Goal: Transaction & Acquisition: Purchase product/service

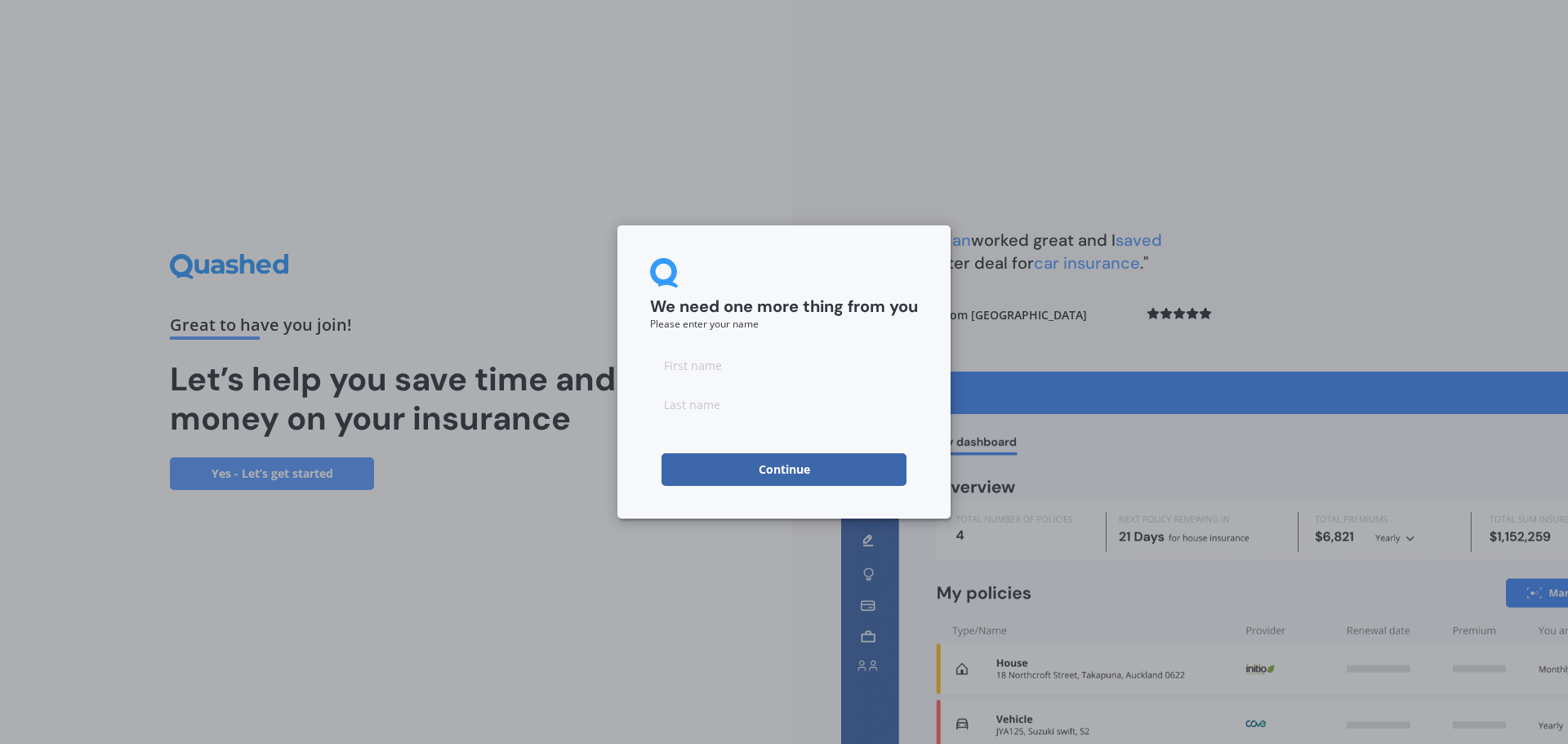
click at [741, 373] on input at bounding box center [784, 365] width 268 height 33
type input "[PERSON_NAME]"
click at [737, 399] on input at bounding box center [784, 405] width 268 height 33
type input "[PERSON_NAME]"
click at [783, 472] on button "Continue" at bounding box center [784, 470] width 245 height 33
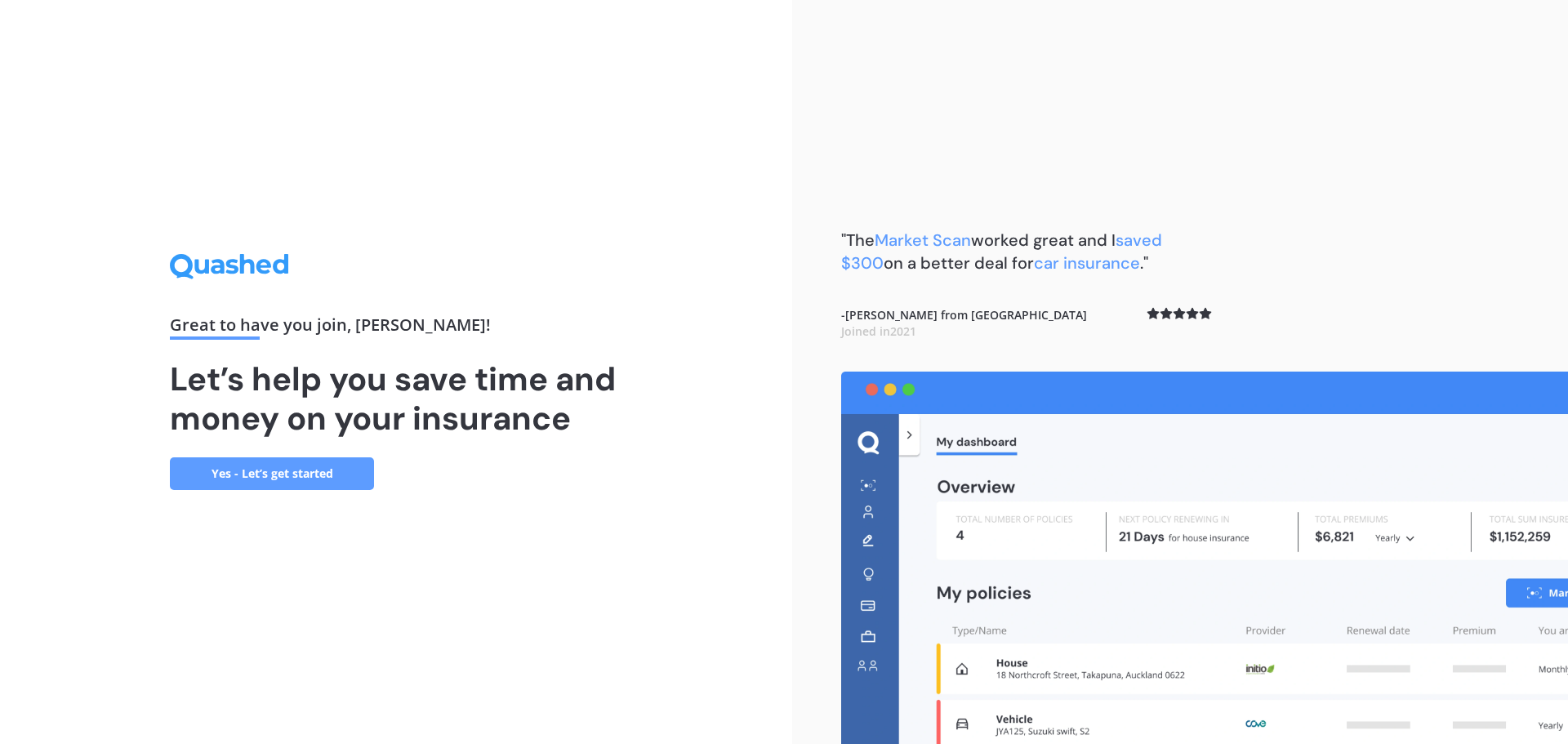
click at [268, 472] on link "Yes - Let’s get started" at bounding box center [272, 473] width 204 height 33
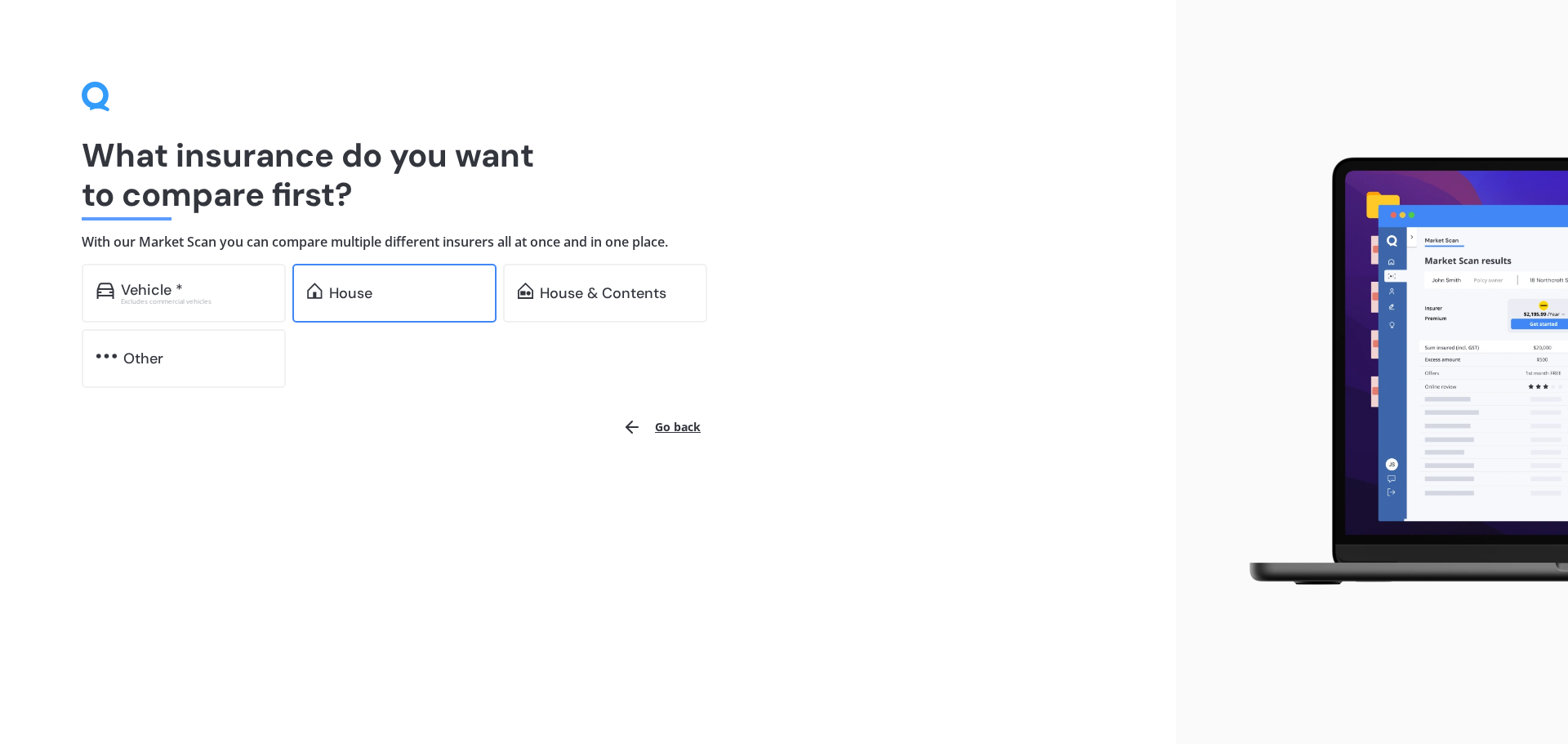
click at [369, 295] on div "House" at bounding box center [351, 293] width 43 height 16
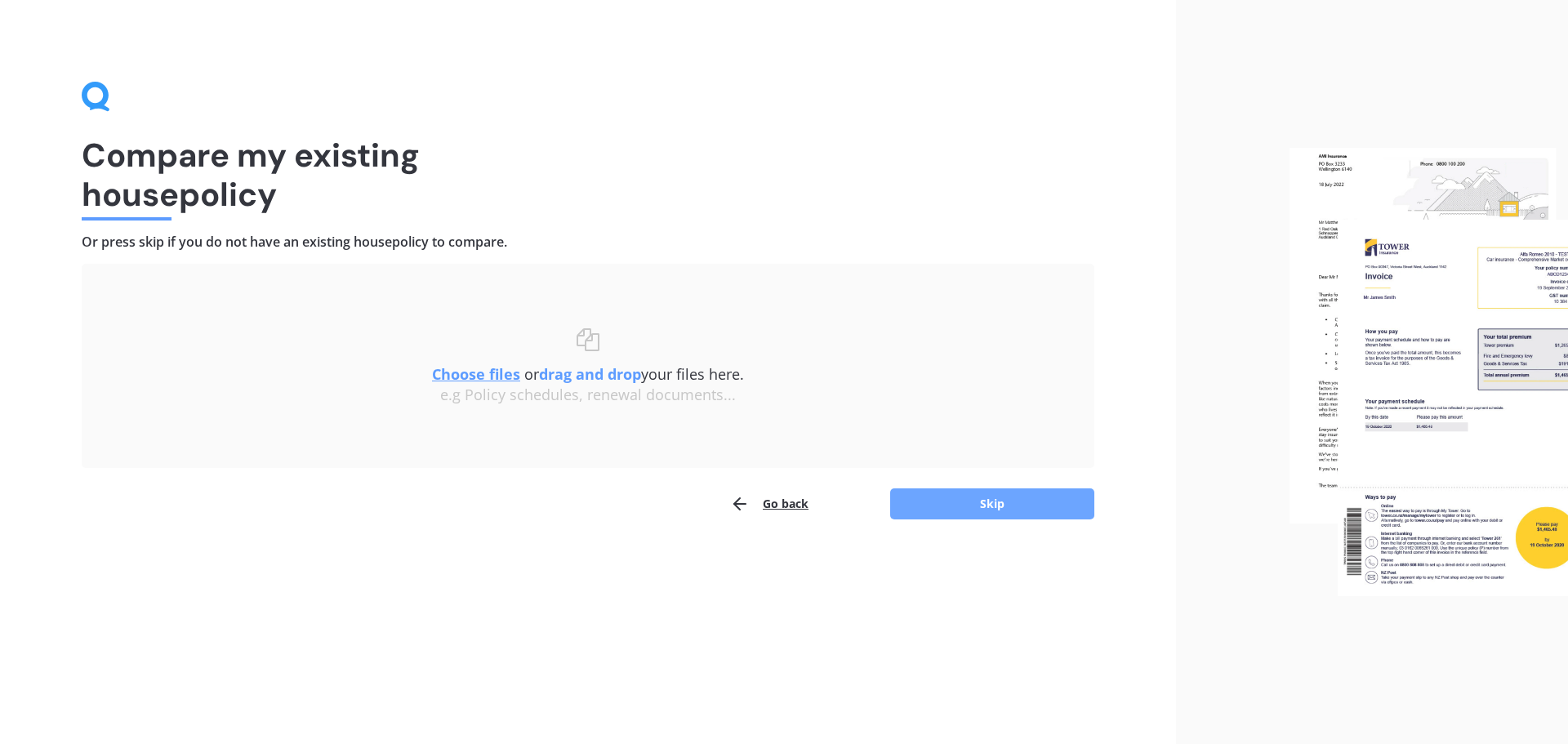
click at [998, 503] on button "Skip" at bounding box center [992, 504] width 204 height 31
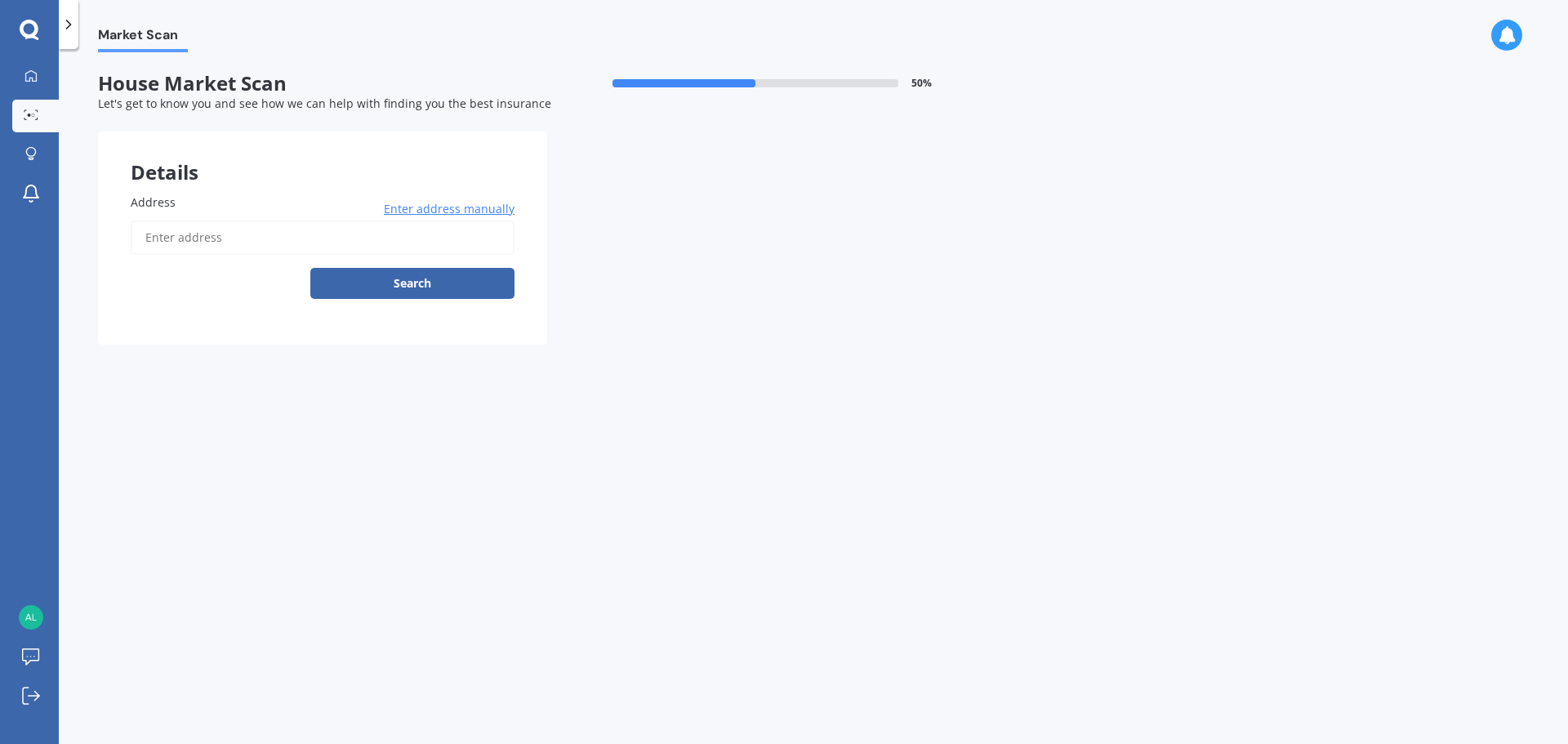
click at [215, 241] on input "Address" at bounding box center [322, 238] width 384 height 34
type input "[STREET_ADDRESS]"
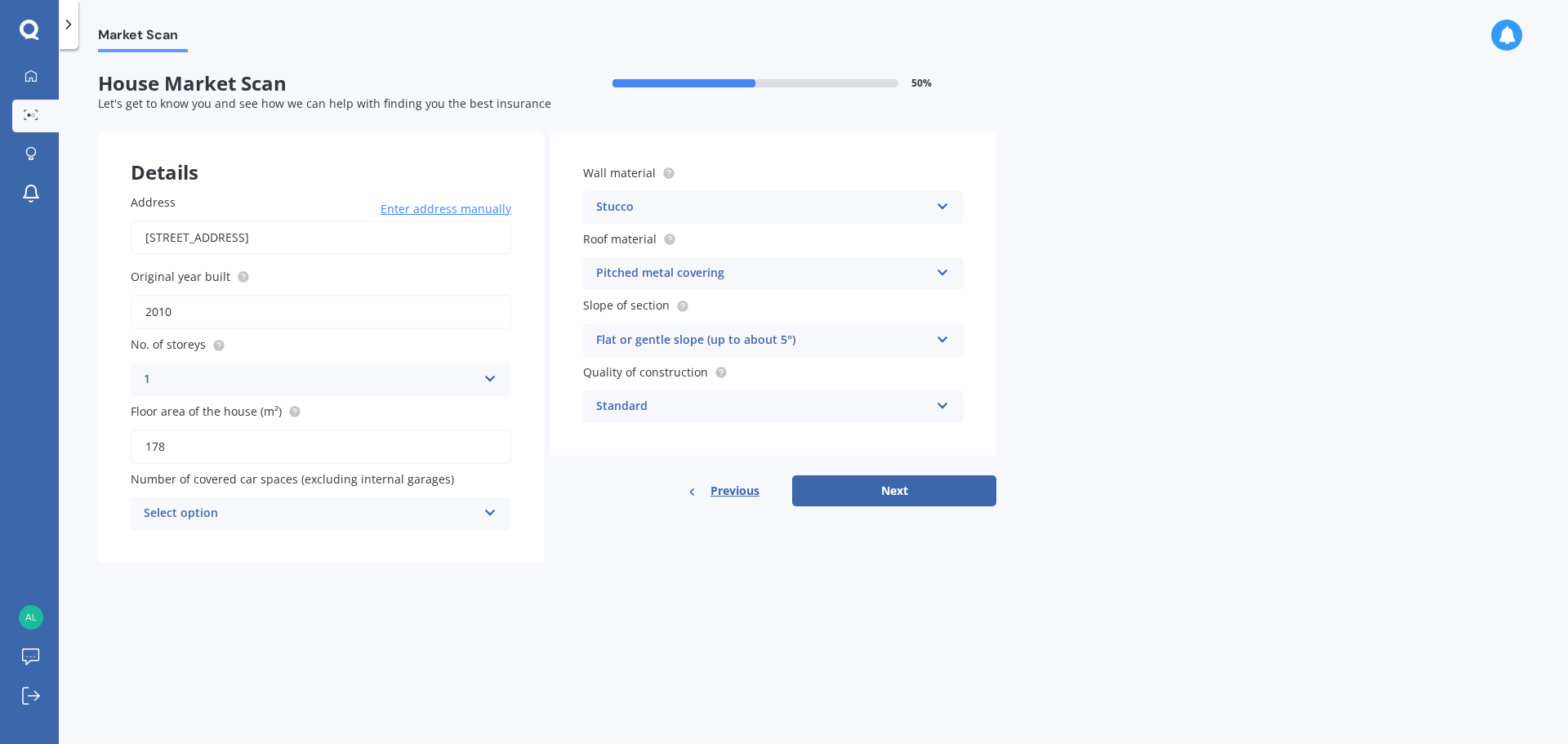
click at [942, 406] on icon at bounding box center [943, 402] width 14 height 11
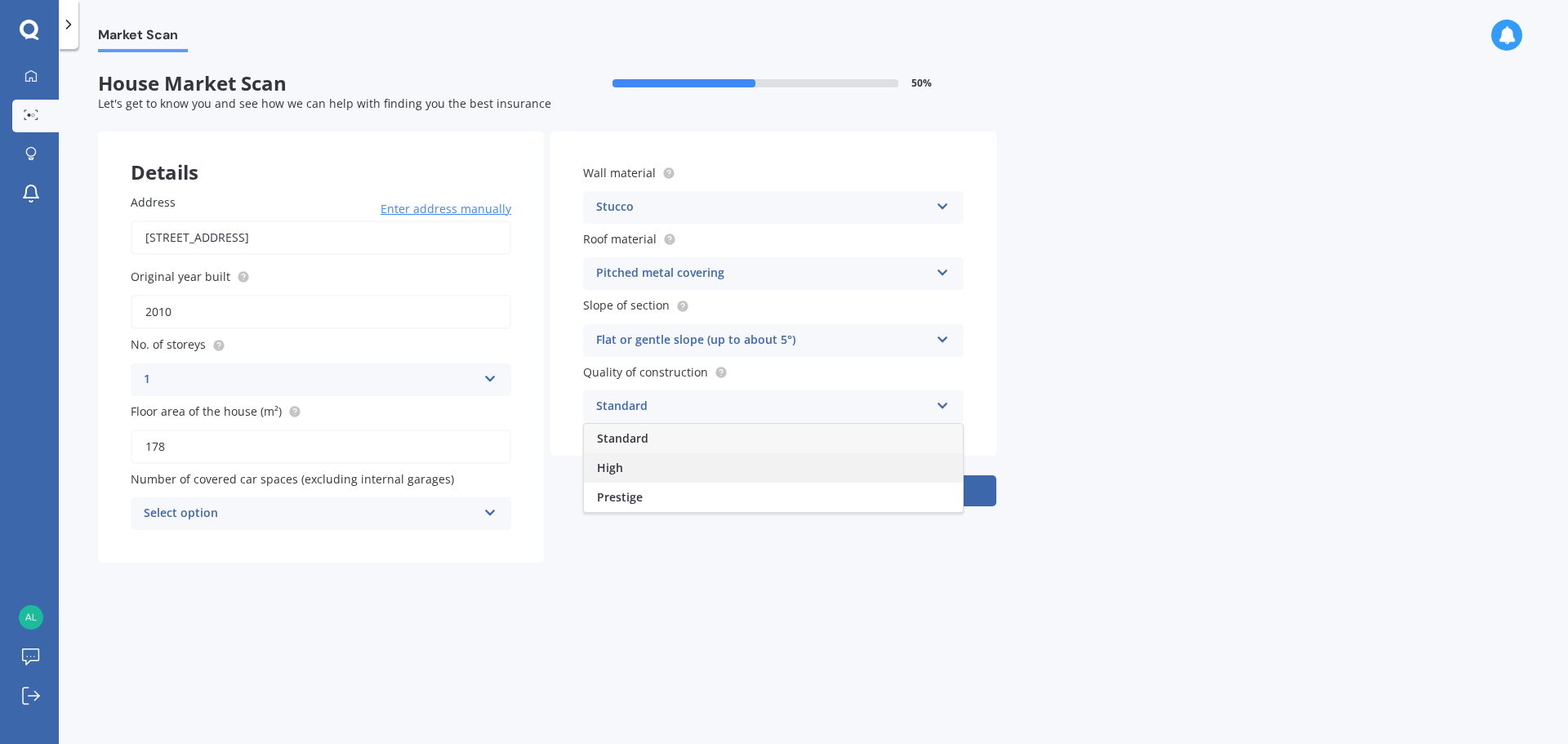
click at [612, 471] on span "High" at bounding box center [610, 467] width 26 height 15
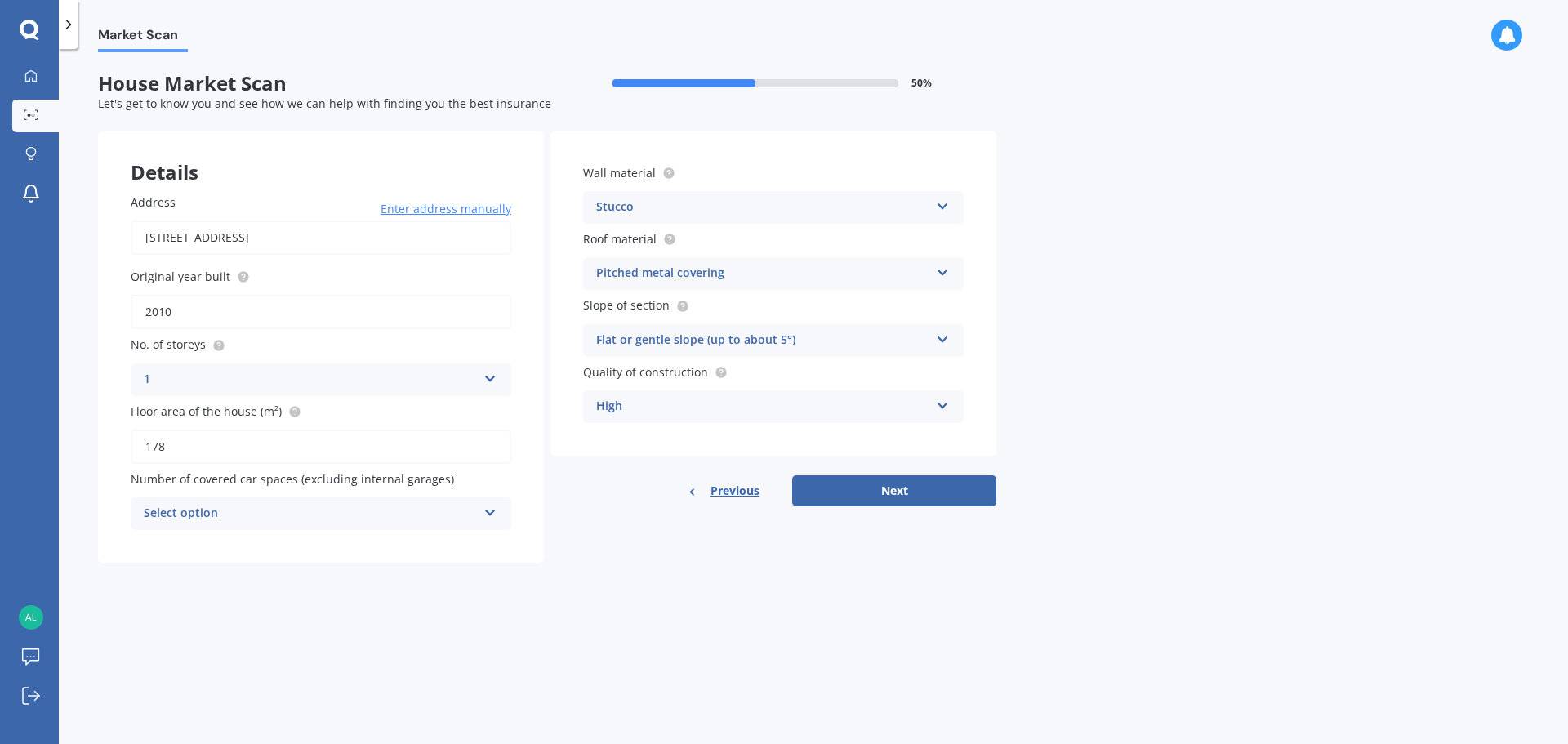
click at [484, 518] on div "Select option 0 1 2 3 4 5+" at bounding box center [320, 514] width 381 height 33
click at [180, 607] on div "2" at bounding box center [320, 604] width 379 height 29
click at [870, 492] on button "Next" at bounding box center [894, 491] width 204 height 31
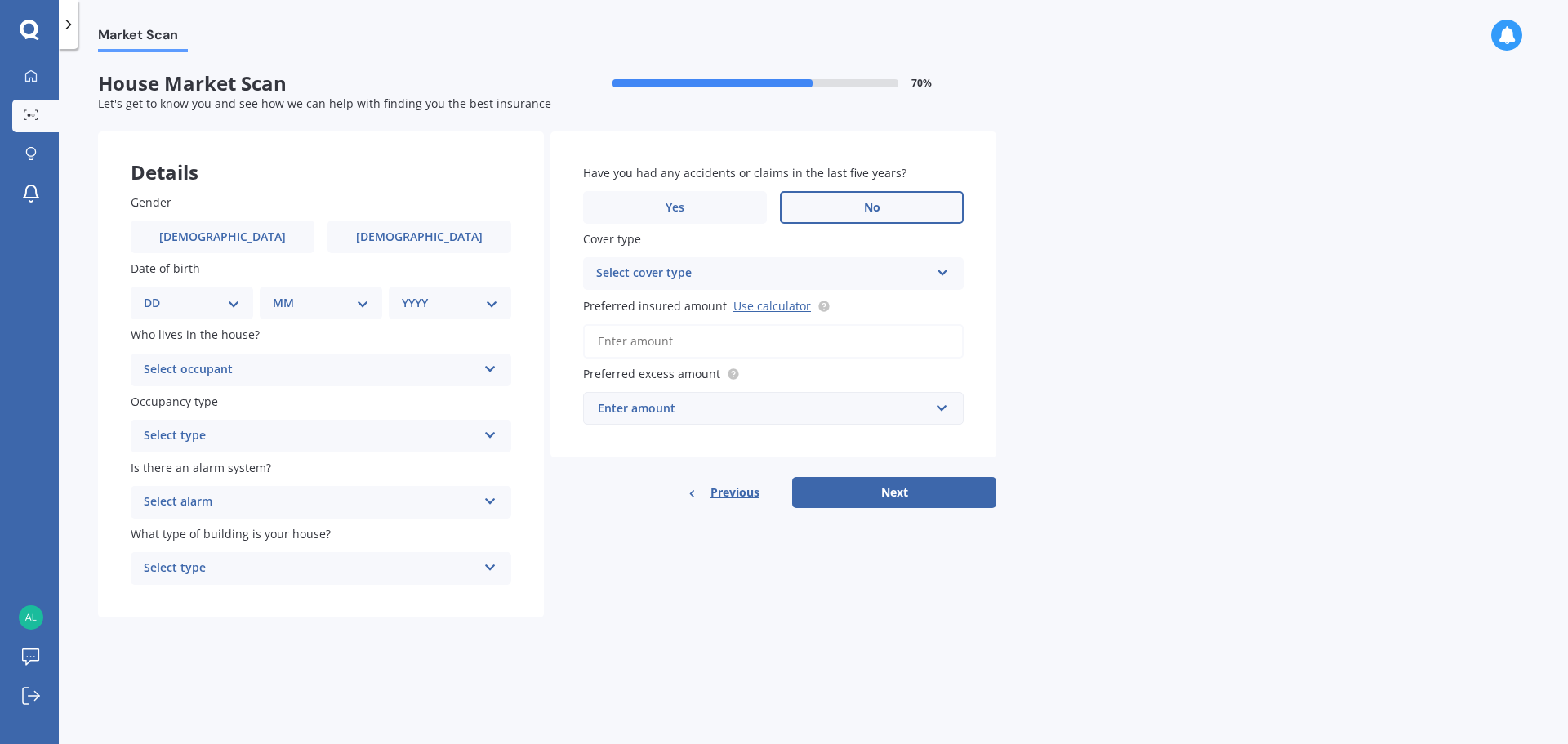
click at [846, 210] on label "No" at bounding box center [872, 207] width 184 height 33
click at [0, 0] on input "No" at bounding box center [0, 0] width 0 height 0
click at [936, 281] on div "Select cover type High" at bounding box center [773, 273] width 381 height 33
click at [1080, 290] on div "Market Scan House Market Scan 70 % Let's get to know you and see how we can hel…" at bounding box center [813, 399] width 1510 height 695
click at [721, 342] on input "Preferred insured amount Use calculator" at bounding box center [773, 341] width 381 height 34
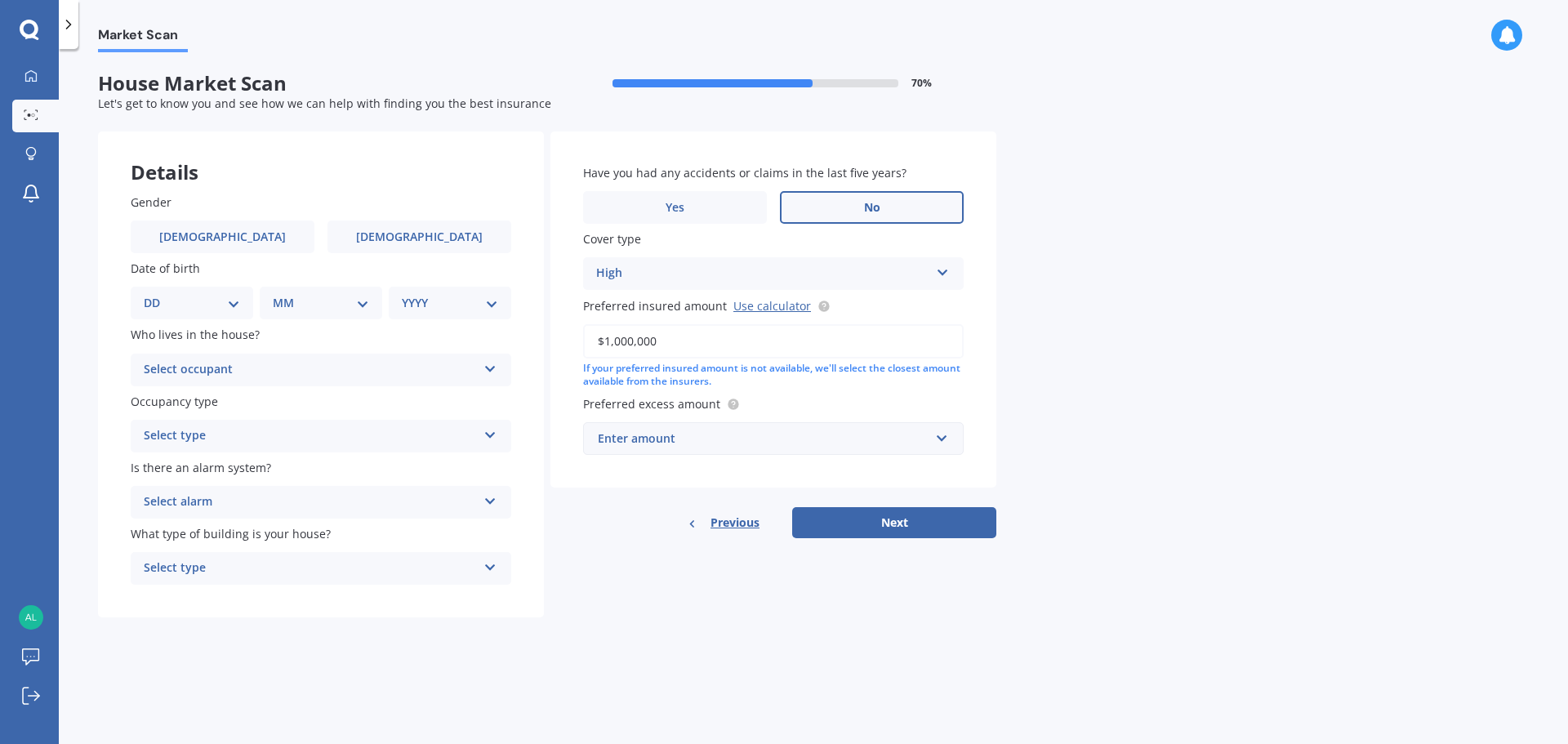
type input "$1,000,000"
click at [938, 440] on input "text" at bounding box center [768, 438] width 366 height 31
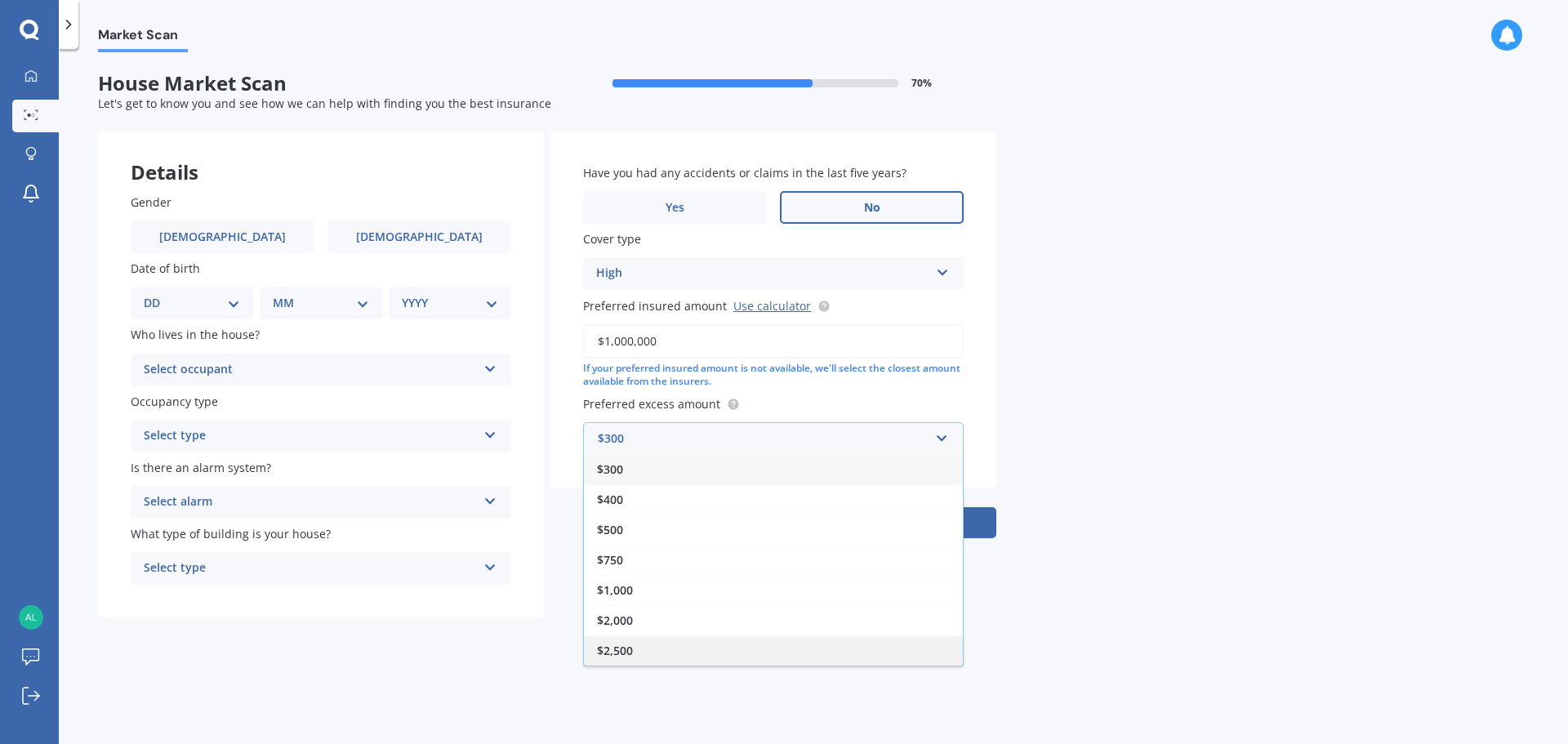
click at [627, 649] on span "$2,500" at bounding box center [615, 650] width 36 height 15
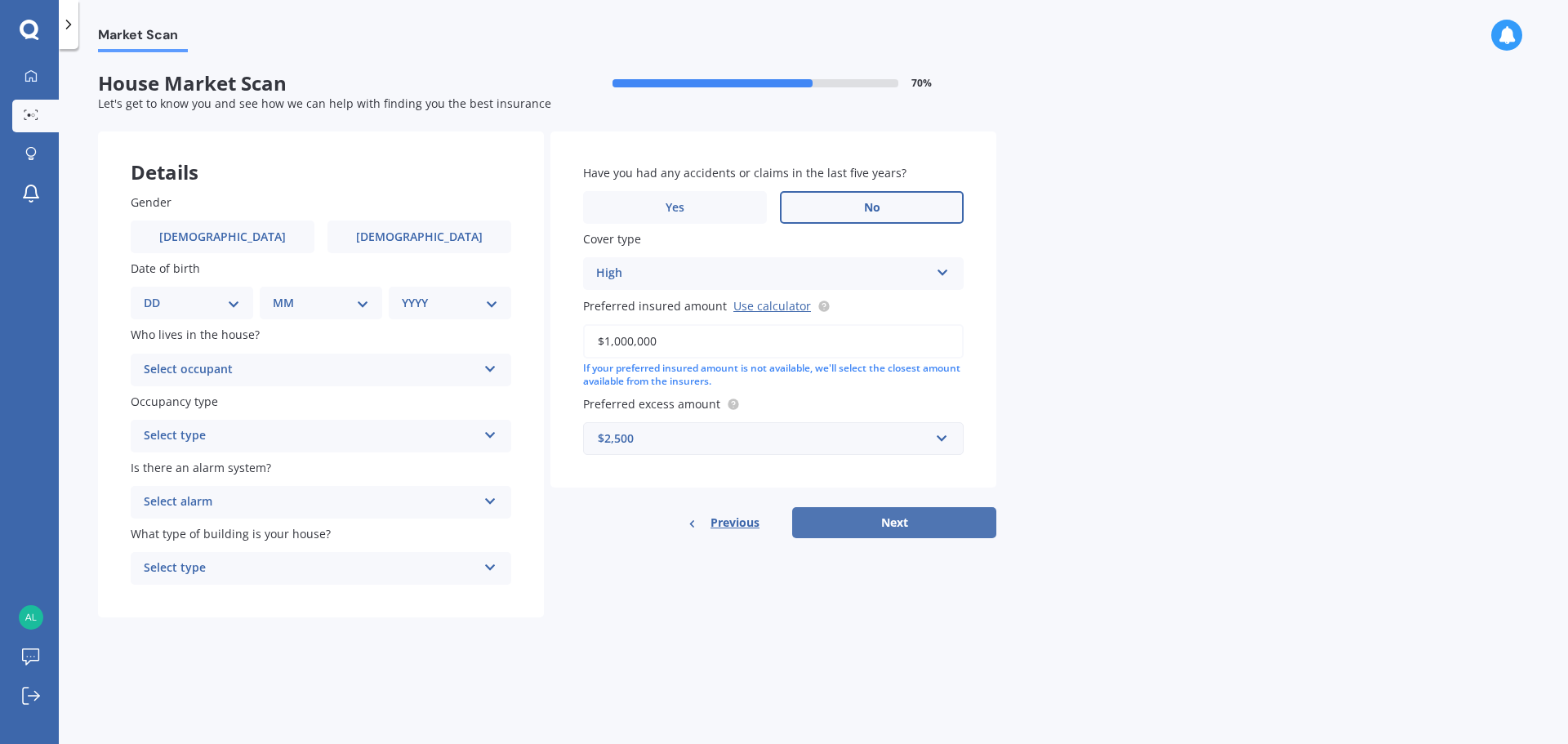
click at [889, 521] on button "Next" at bounding box center [894, 522] width 204 height 31
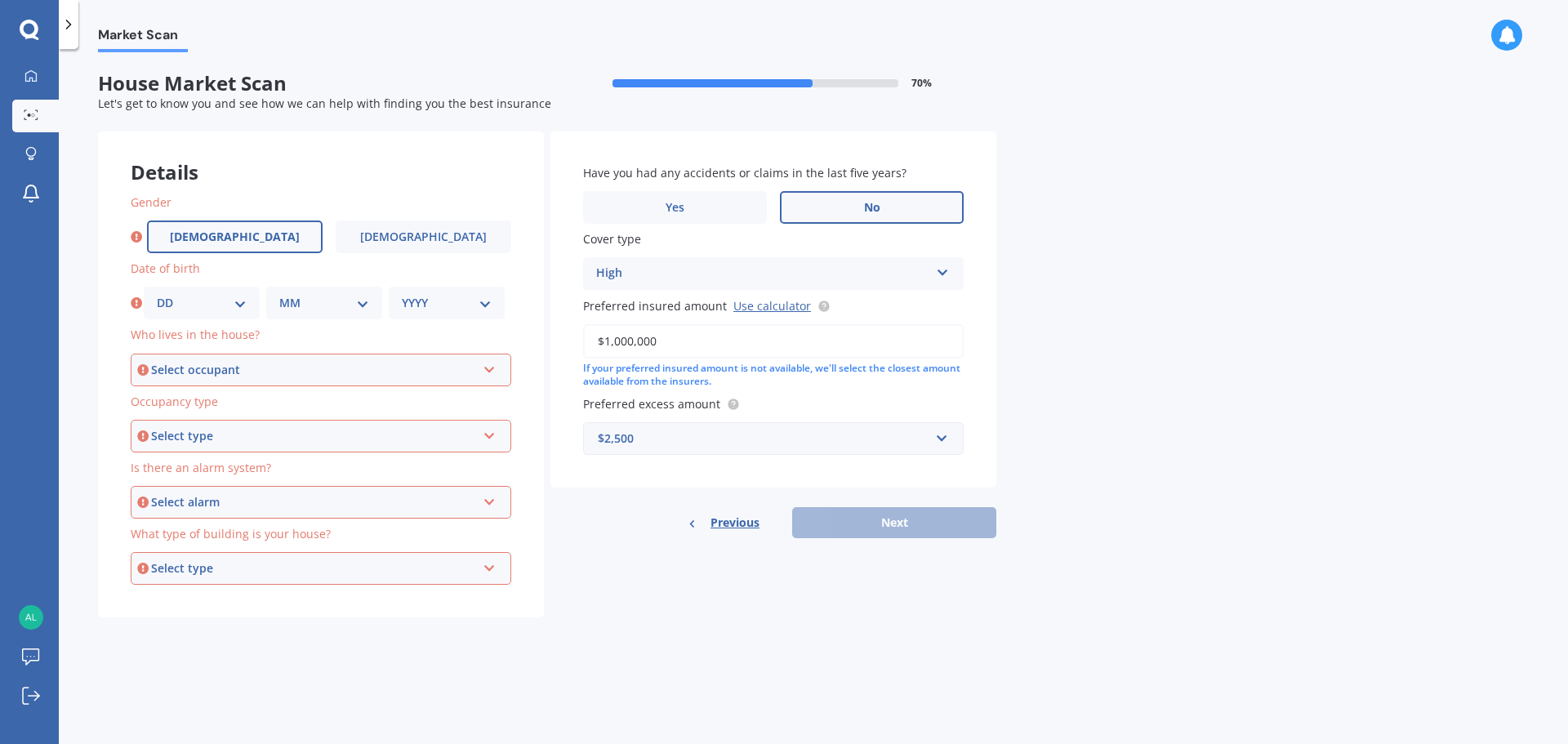
click at [246, 244] on label "[DEMOGRAPHIC_DATA]" at bounding box center [235, 237] width 175 height 33
click at [0, 0] on input "[DEMOGRAPHIC_DATA]" at bounding box center [0, 0] width 0 height 0
click at [240, 307] on select "DD 01 02 03 04 05 06 07 08 09 10 11 12 13 14 15 16 17 18 19 20 21 22 23 24 25 2…" at bounding box center [202, 302] width 90 height 18
select select "17"
click at [157, 294] on select "DD 01 02 03 04 05 06 07 08 09 10 11 12 13 14 15 16 17 18 19 20 21 22 23 24 25 2…" at bounding box center [202, 302] width 90 height 18
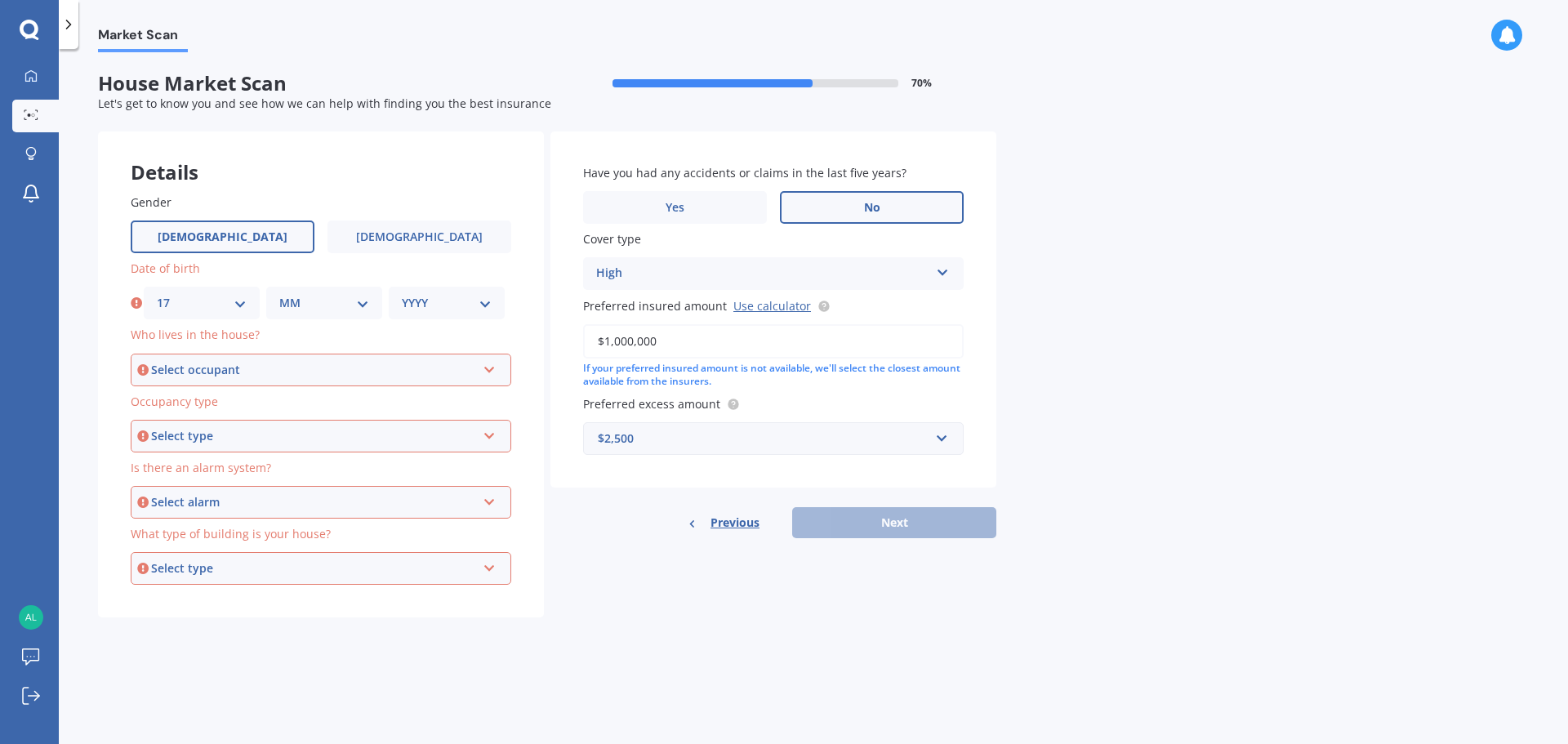
click at [363, 305] on select "MM 01 02 03 04 05 06 07 08 09 10 11 12" at bounding box center [324, 302] width 90 height 18
select select "12"
click at [279, 294] on select "MM 01 02 03 04 05 06 07 08 09 10 11 12" at bounding box center [324, 302] width 90 height 18
click at [491, 305] on select "YYYY 2009 2008 2007 2006 2005 2004 2003 2002 2001 2000 1999 1998 1997 1996 1995…" at bounding box center [447, 302] width 90 height 18
select select "1950"
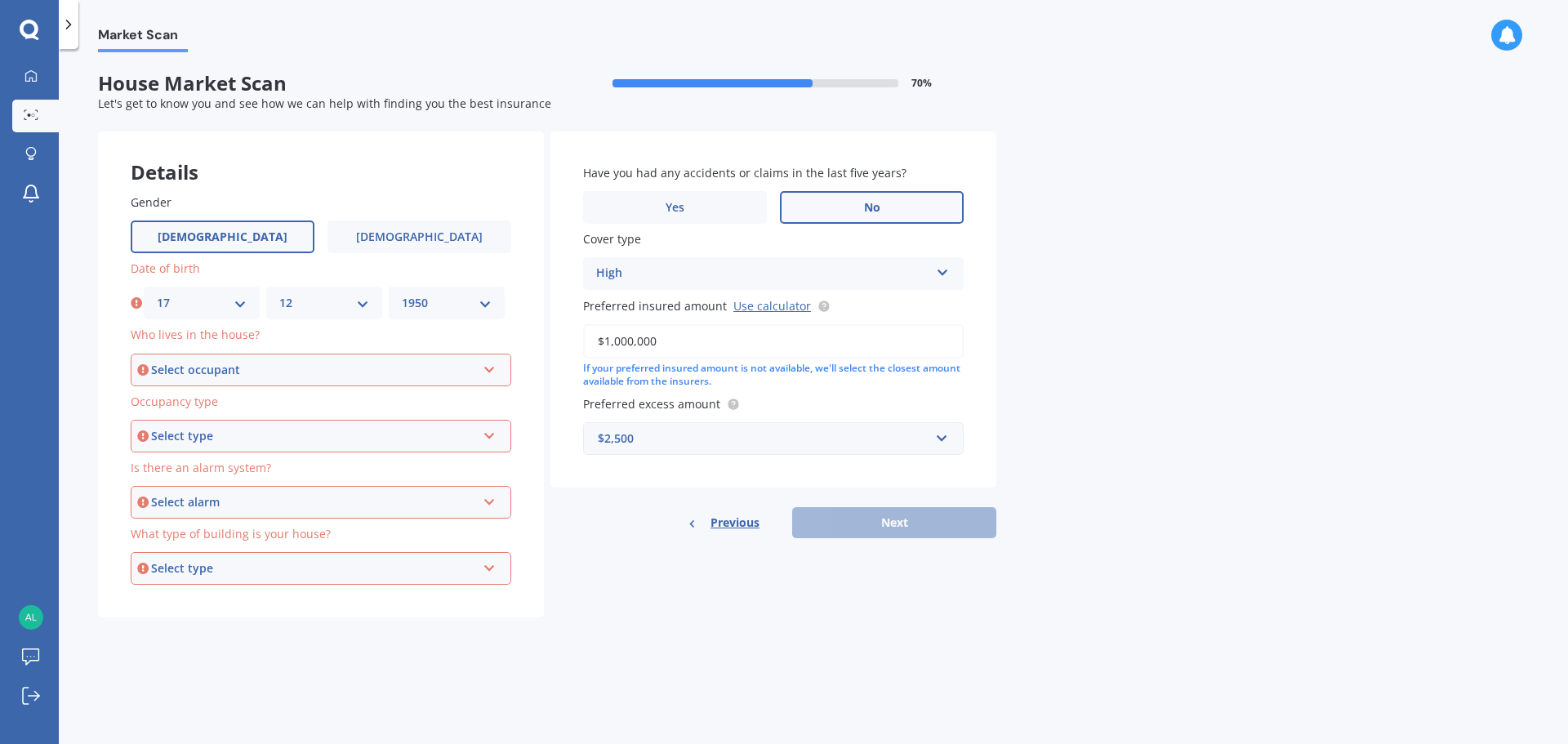
click at [402, 294] on select "YYYY 2009 2008 2007 2006 2005 2004 2003 2002 2001 2000 1999 1998 1997 1996 1995…" at bounding box center [447, 302] width 90 height 18
click at [485, 373] on icon at bounding box center [490, 366] width 14 height 11
click at [264, 432] on div "Owner + Boarder" at bounding box center [320, 430] width 377 height 29
click at [487, 436] on icon at bounding box center [490, 432] width 14 height 11
click at [311, 498] on div "Holiday (without tenancy)" at bounding box center [320, 497] width 377 height 29
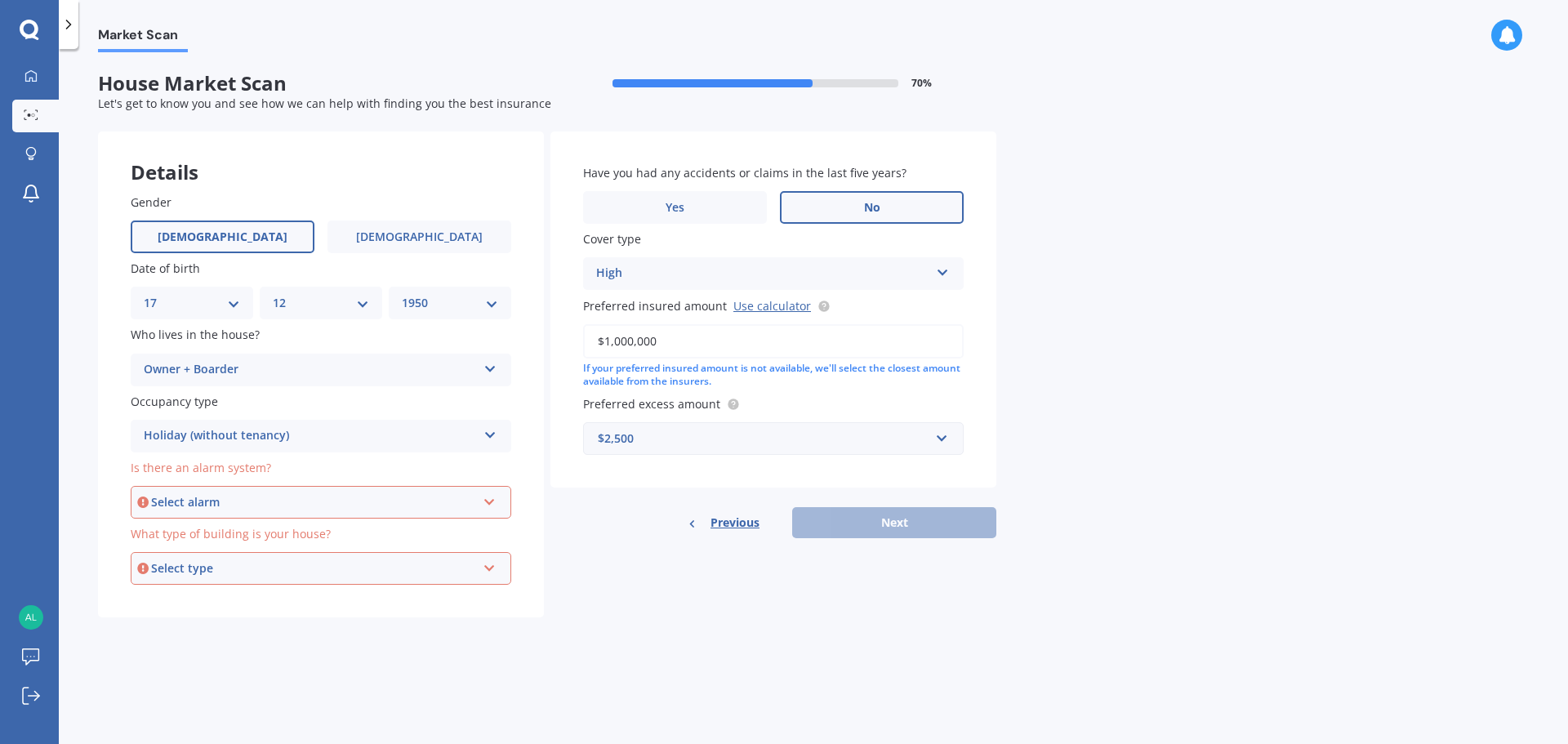
click at [490, 434] on icon at bounding box center [491, 431] width 14 height 11
click at [307, 472] on div "Permanent" at bounding box center [320, 468] width 379 height 29
click at [484, 505] on div "Select alarm Yes, monitored Yes, not monitored No" at bounding box center [320, 503] width 381 height 33
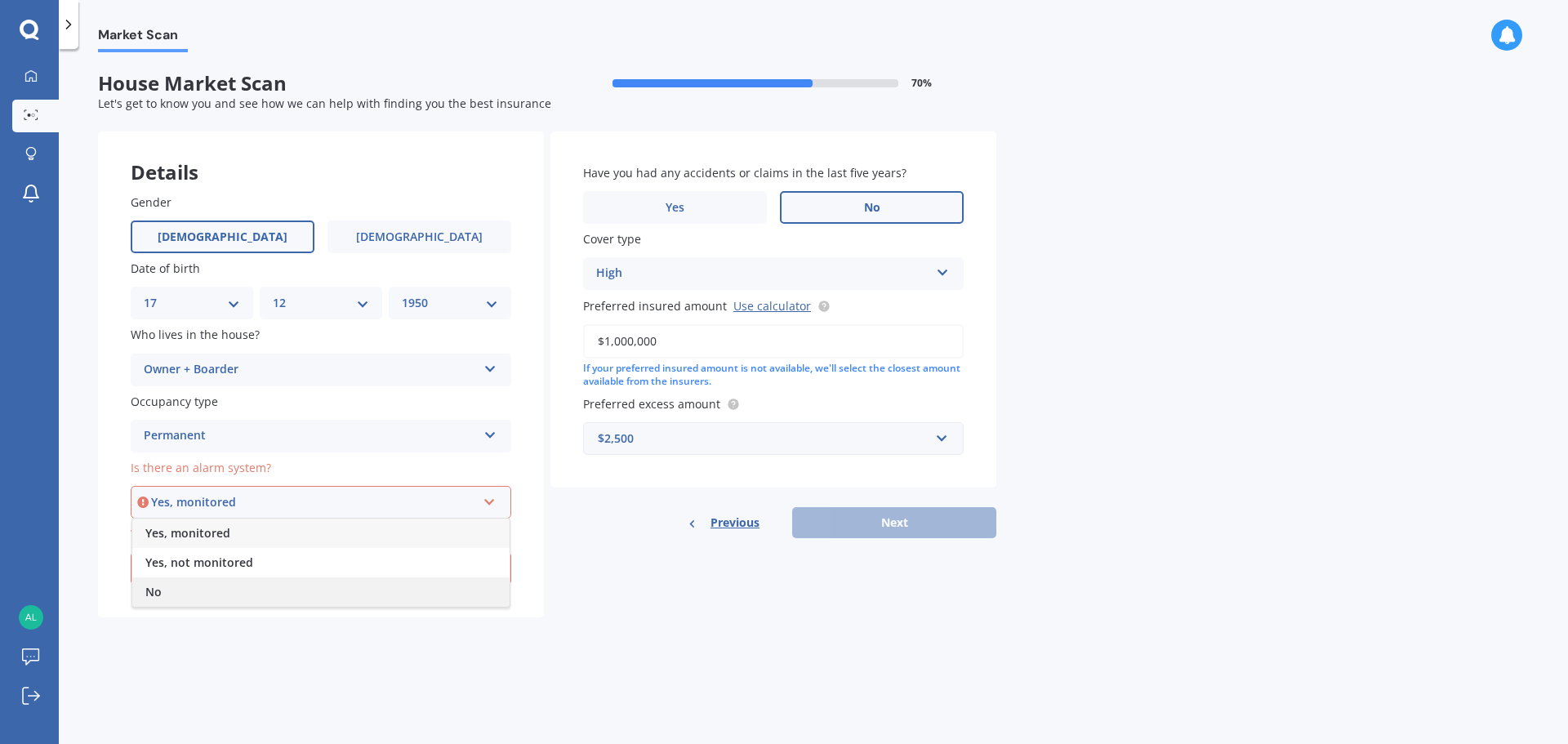
click at [164, 590] on div "No" at bounding box center [320, 592] width 377 height 29
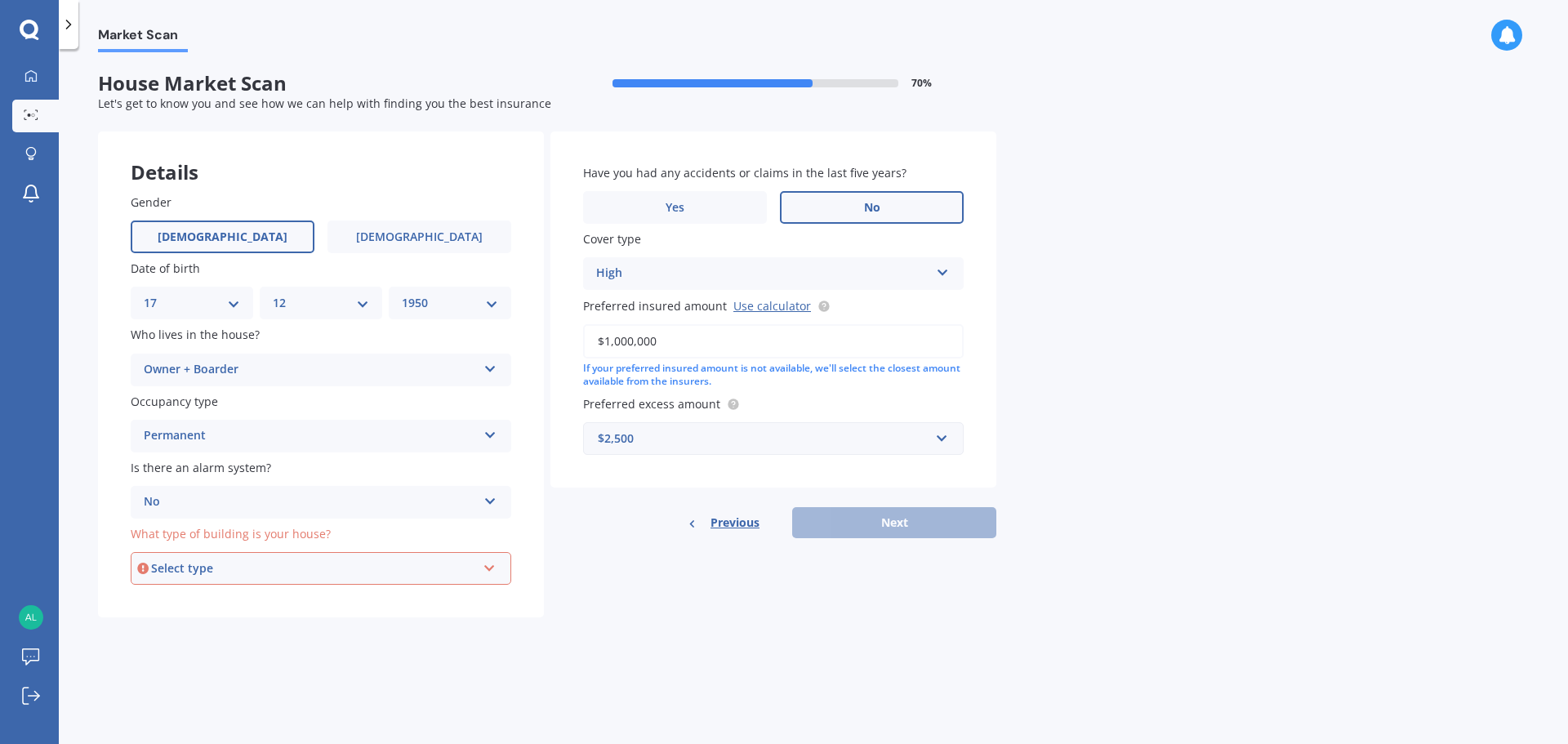
click at [485, 568] on icon at bounding box center [490, 564] width 14 height 11
click at [175, 599] on span "Freestanding" at bounding box center [181, 599] width 73 height 15
click at [881, 525] on button "Next" at bounding box center [894, 522] width 204 height 31
select select "17"
select select "12"
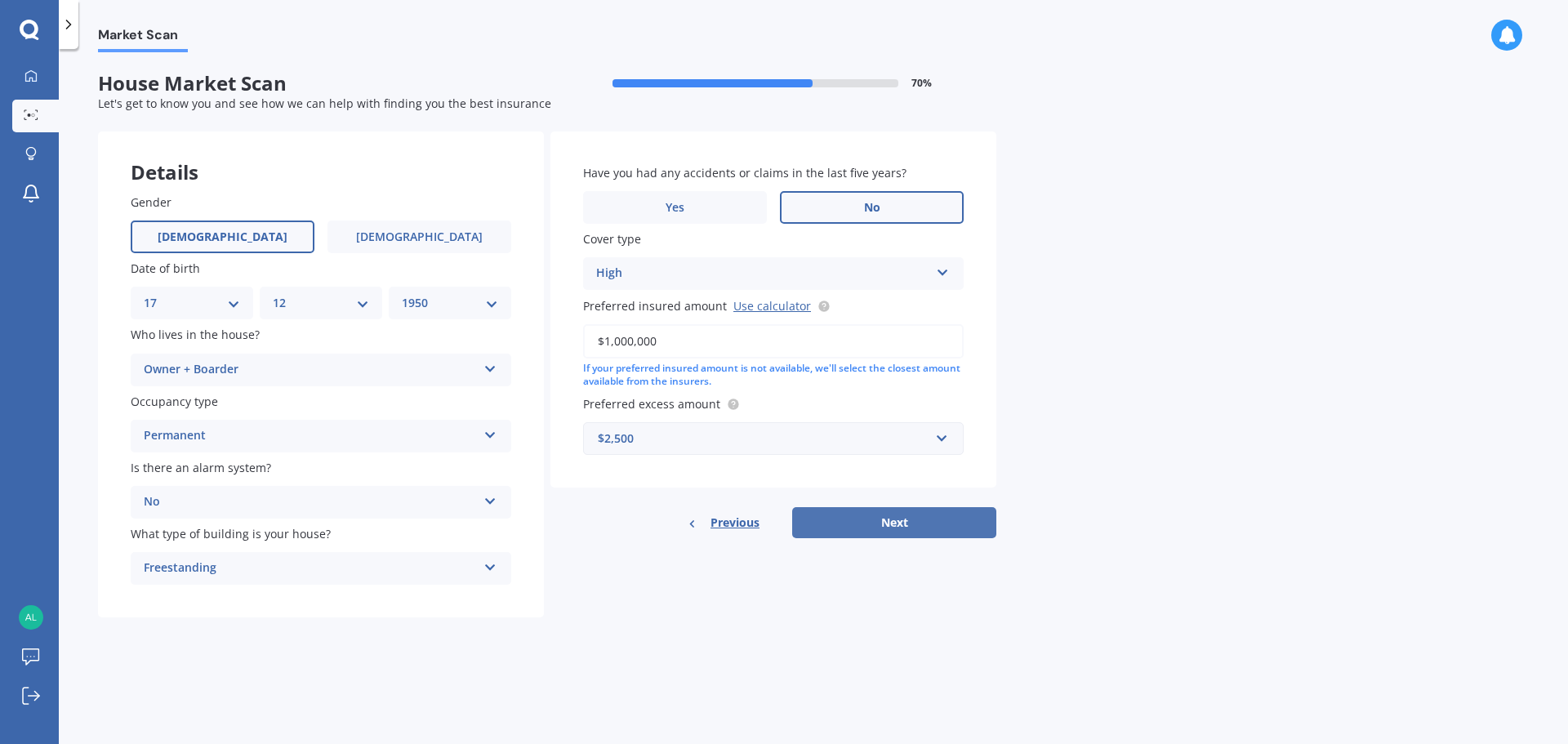
select select "1950"
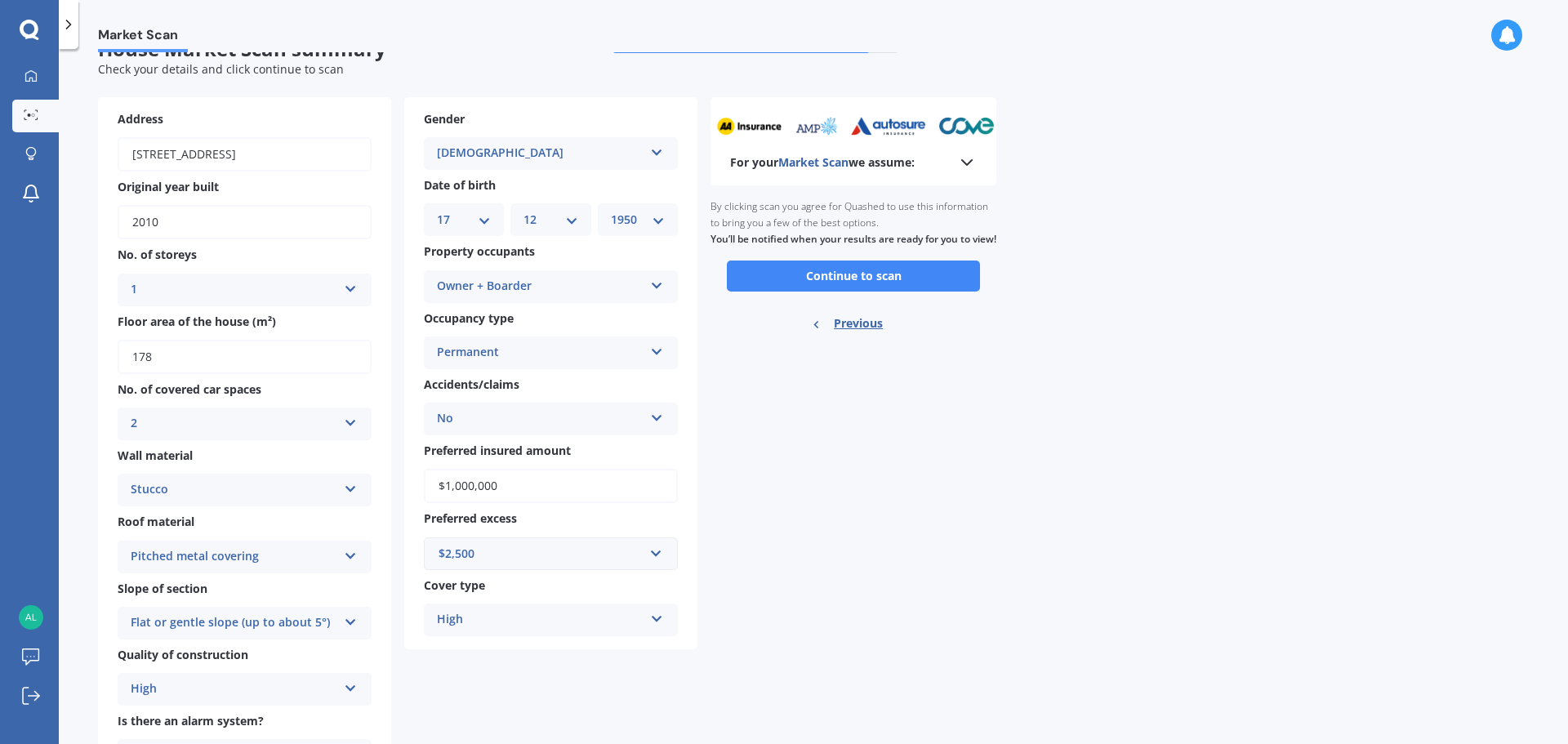
scroll to position [21, 0]
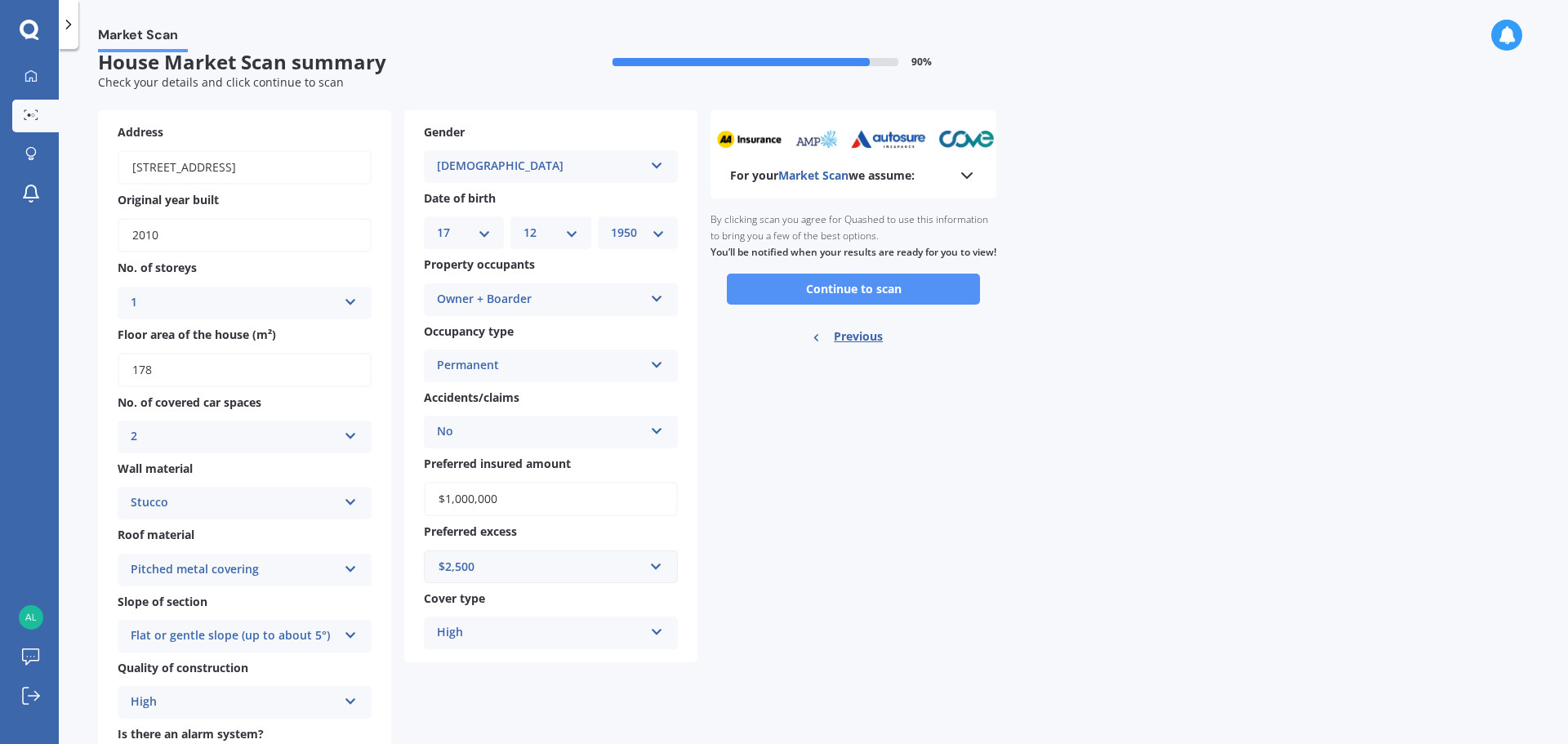
click at [827, 305] on button "Continue to scan" at bounding box center [853, 289] width 253 height 31
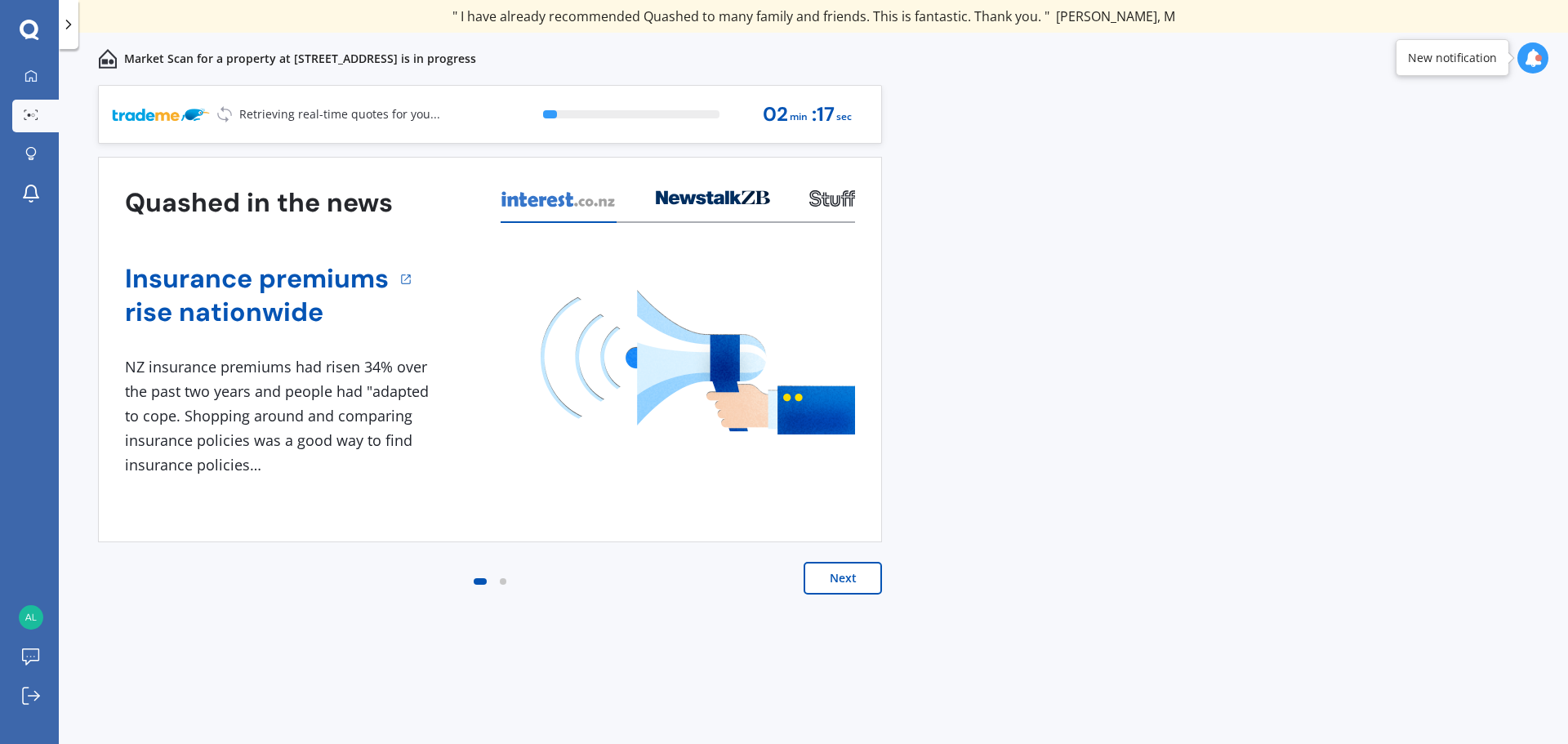
click at [837, 580] on button "Next" at bounding box center [842, 578] width 78 height 33
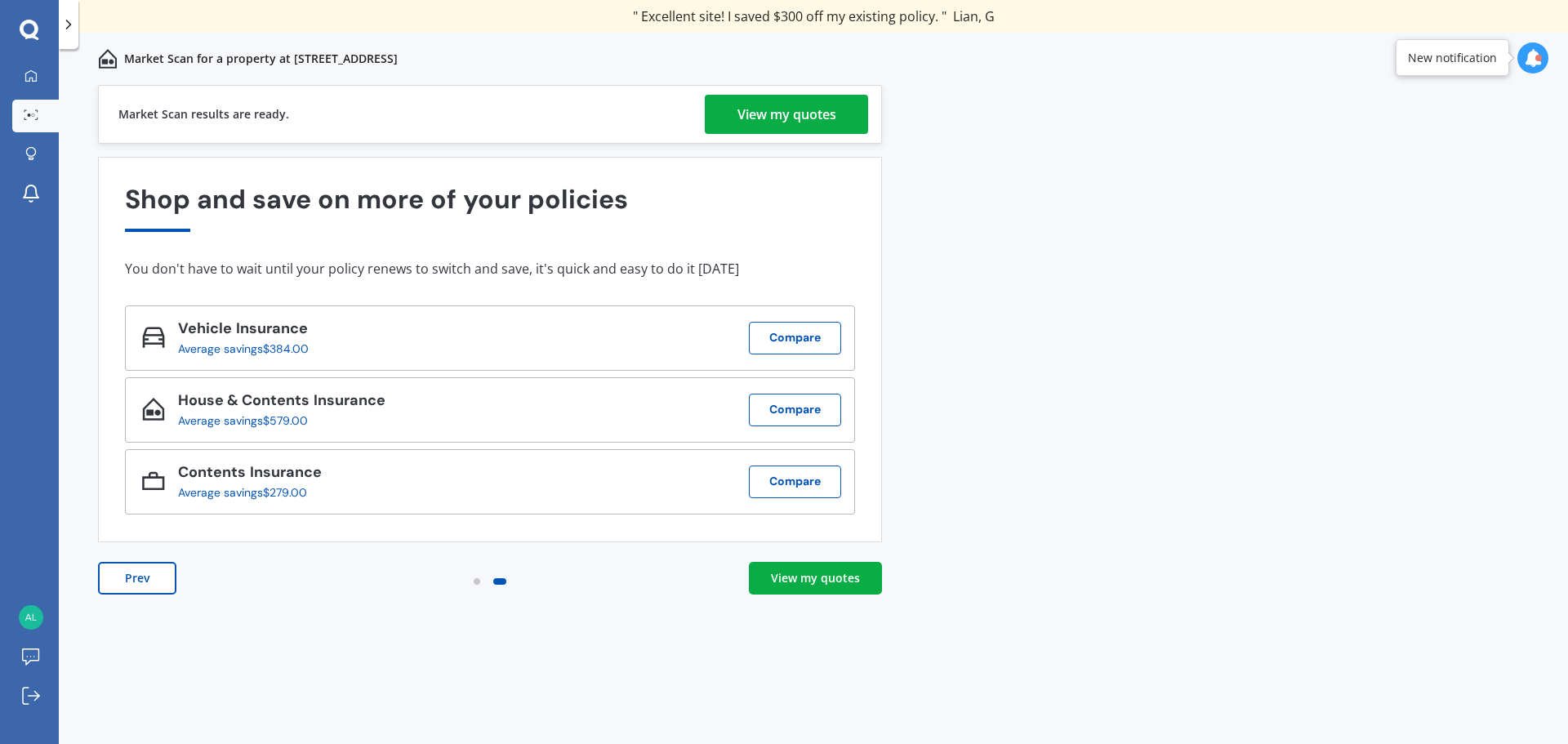
click at [757, 120] on div "View my quotes" at bounding box center [786, 114] width 99 height 40
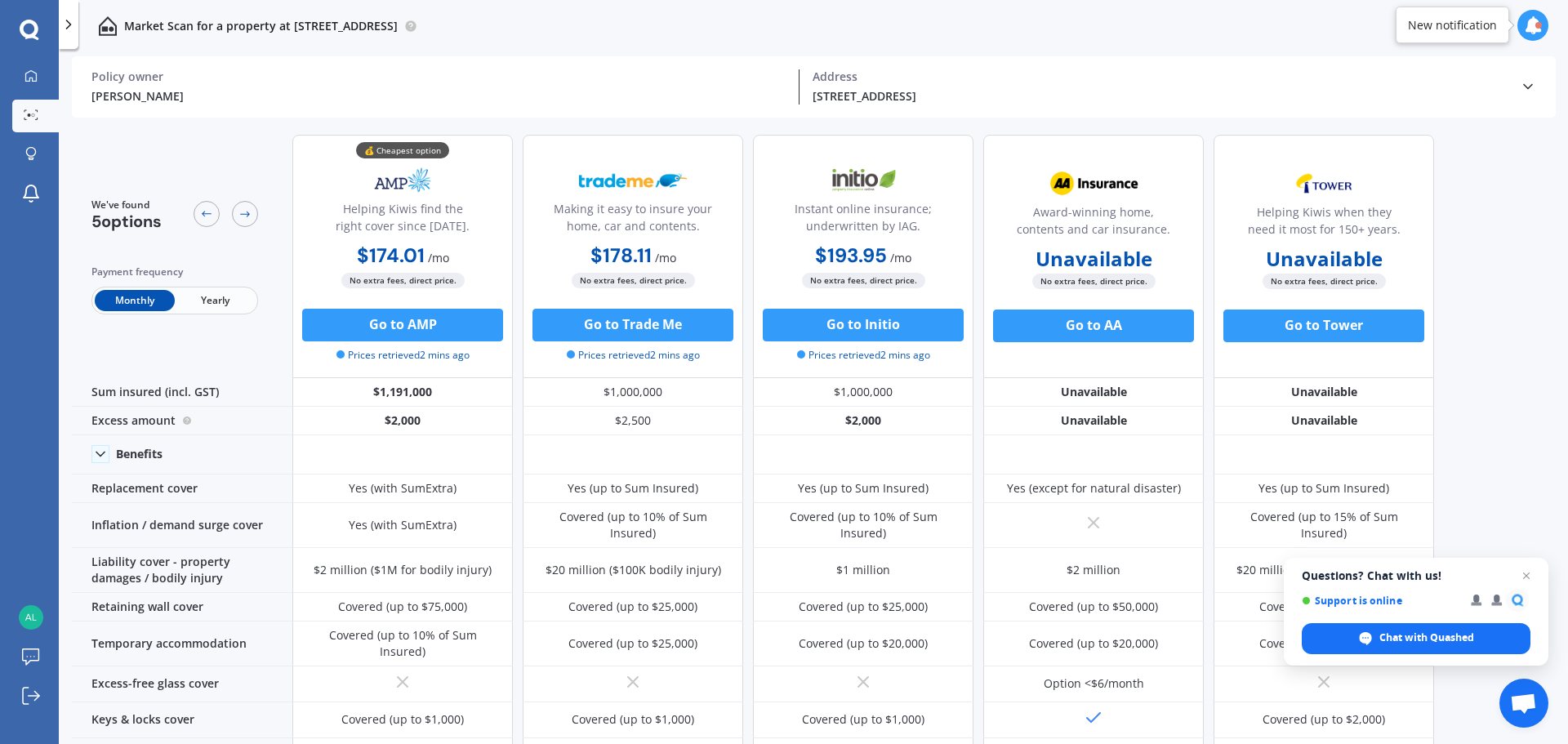
click at [213, 307] on span "Yearly" at bounding box center [214, 300] width 80 height 21
